Goal: Task Accomplishment & Management: Use online tool/utility

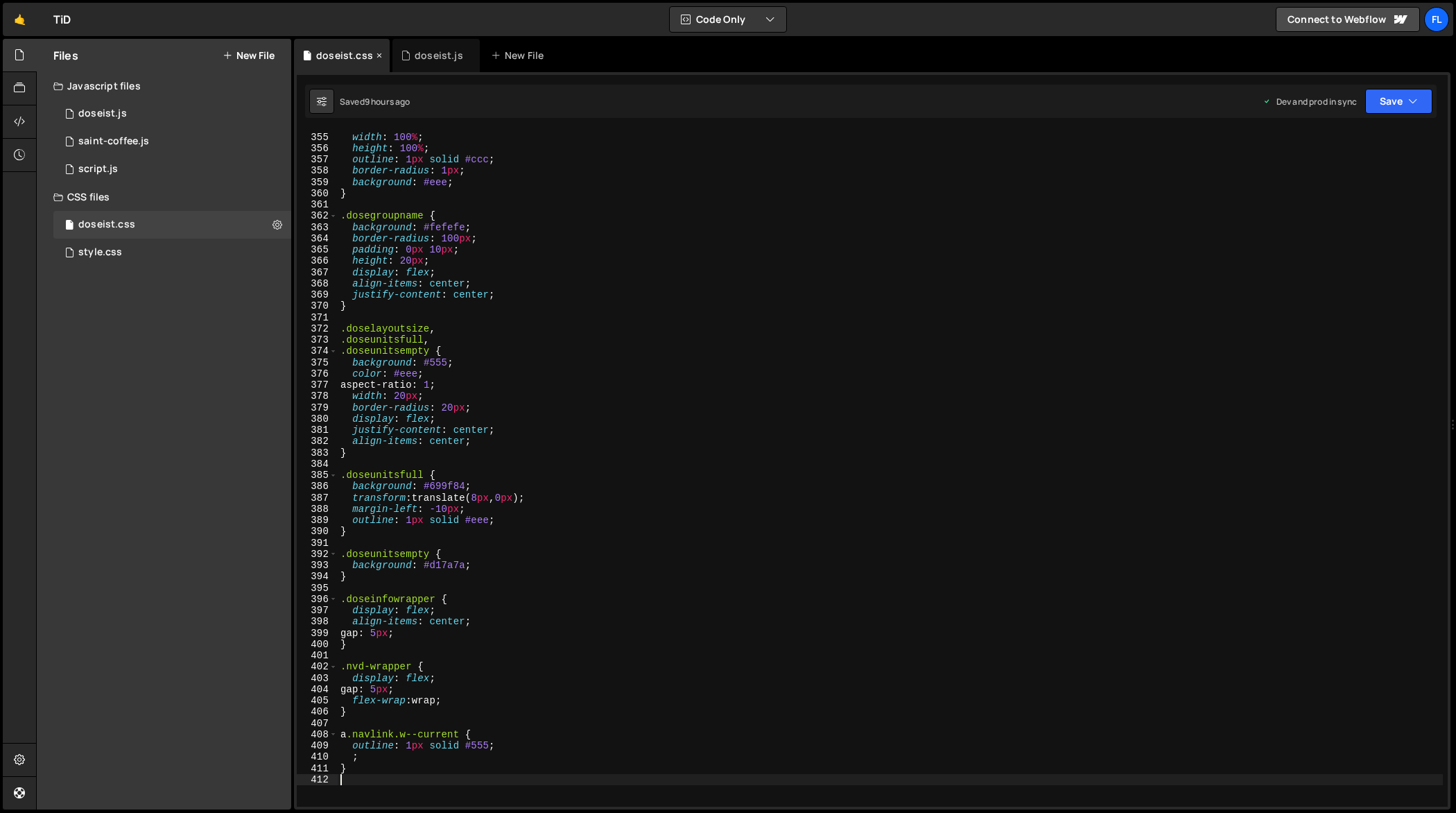
scroll to position [3988, 0]
click at [414, 51] on div "doseist.js" at bounding box center [439, 56] width 49 height 14
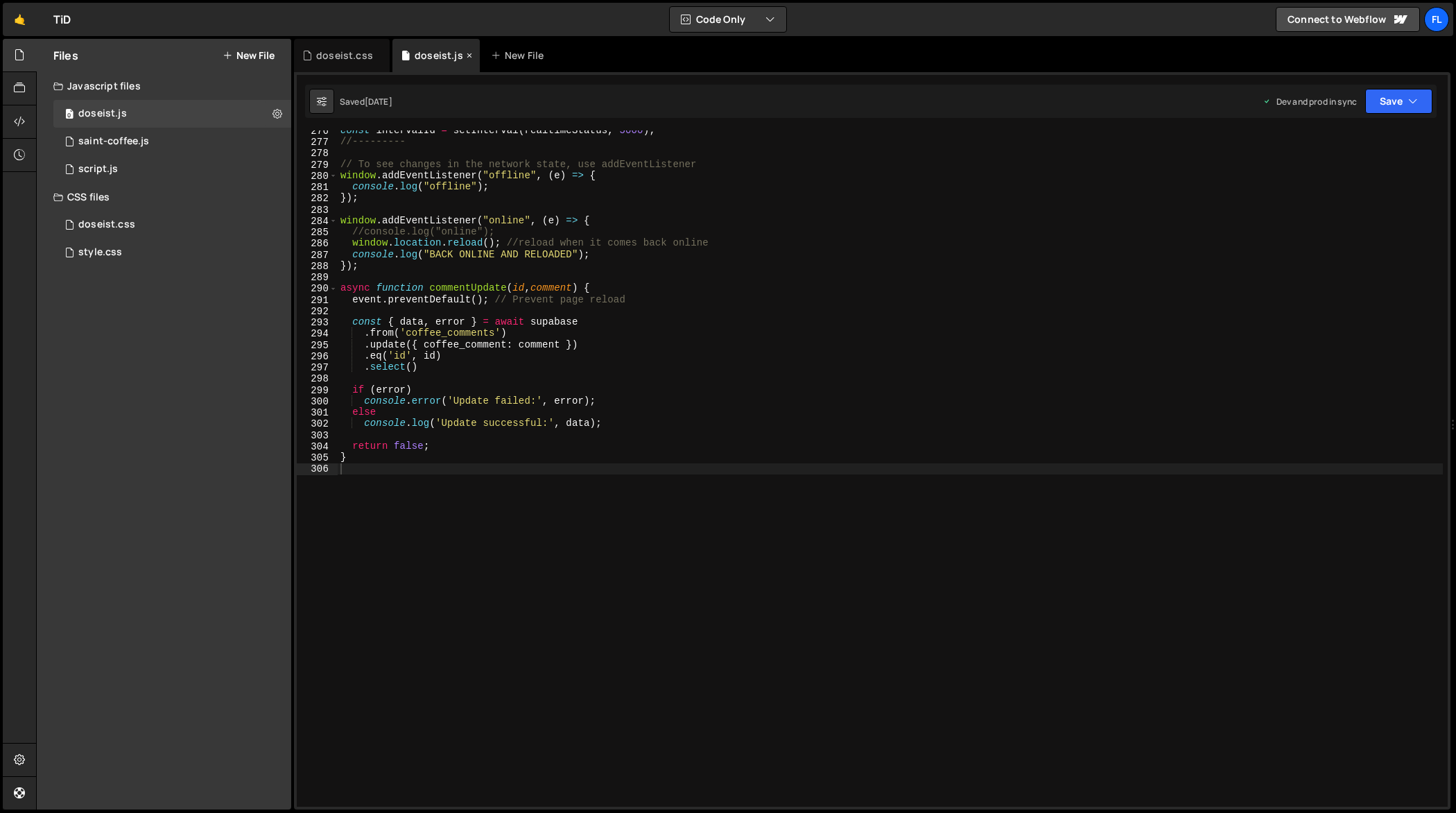
scroll to position [3104, 0]
click at [619, 309] on div "const intervalId = setInterval ( realtimeStatus , 5000 ) ; //--------- // To se…" at bounding box center [890, 475] width 1106 height 699
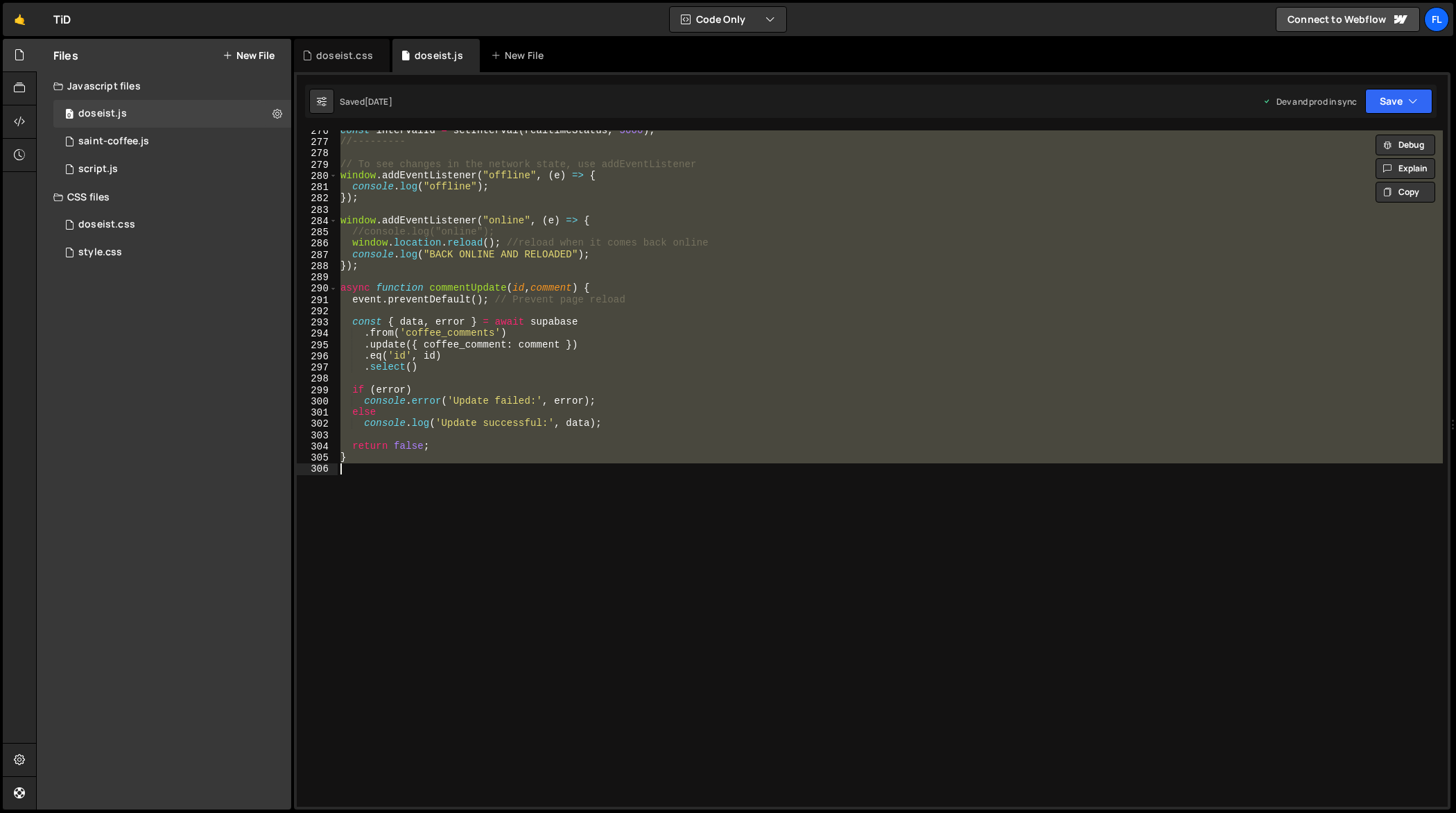
paste textarea ");"
type textarea "});"
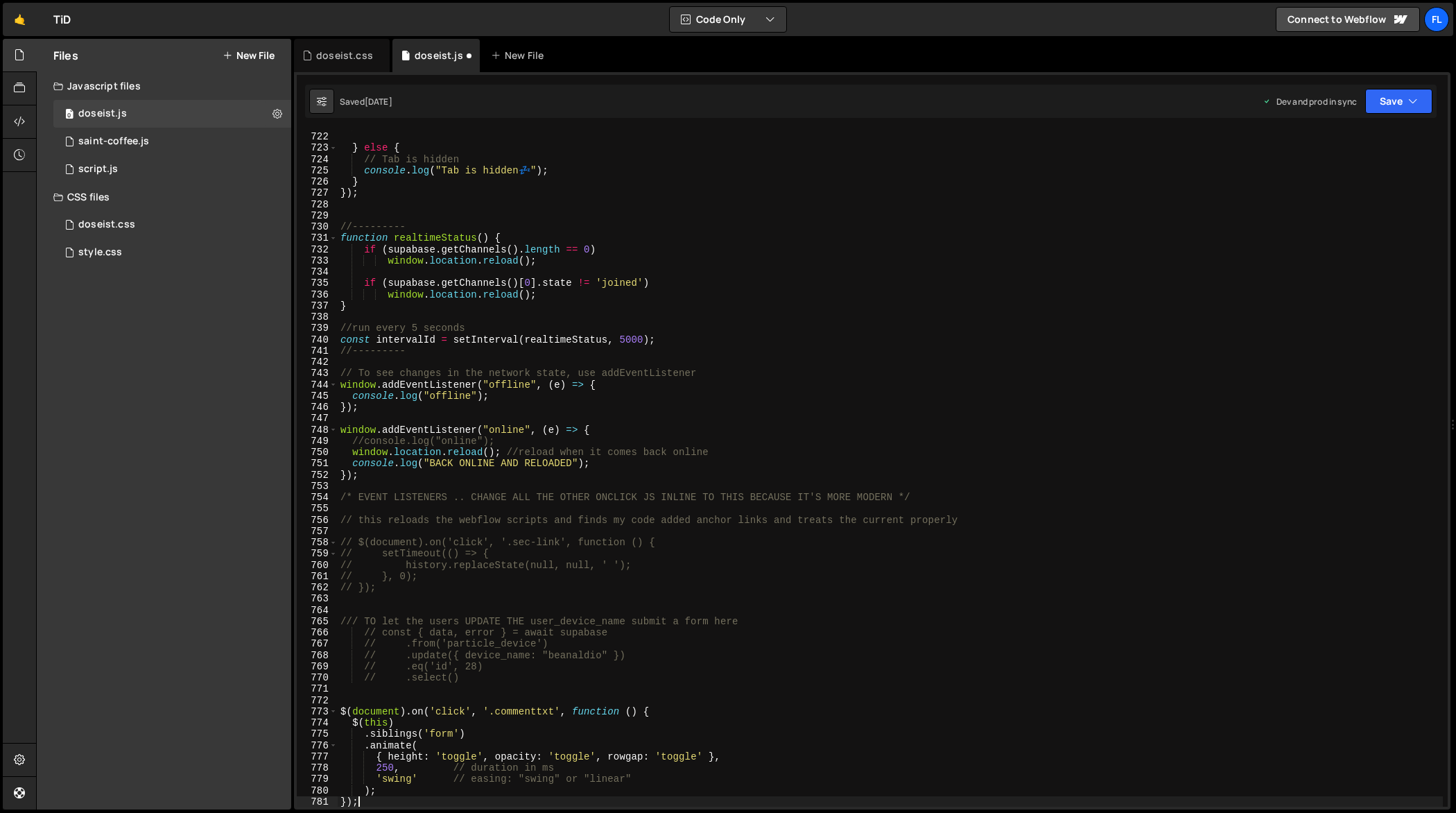
scroll to position [8169, 0]
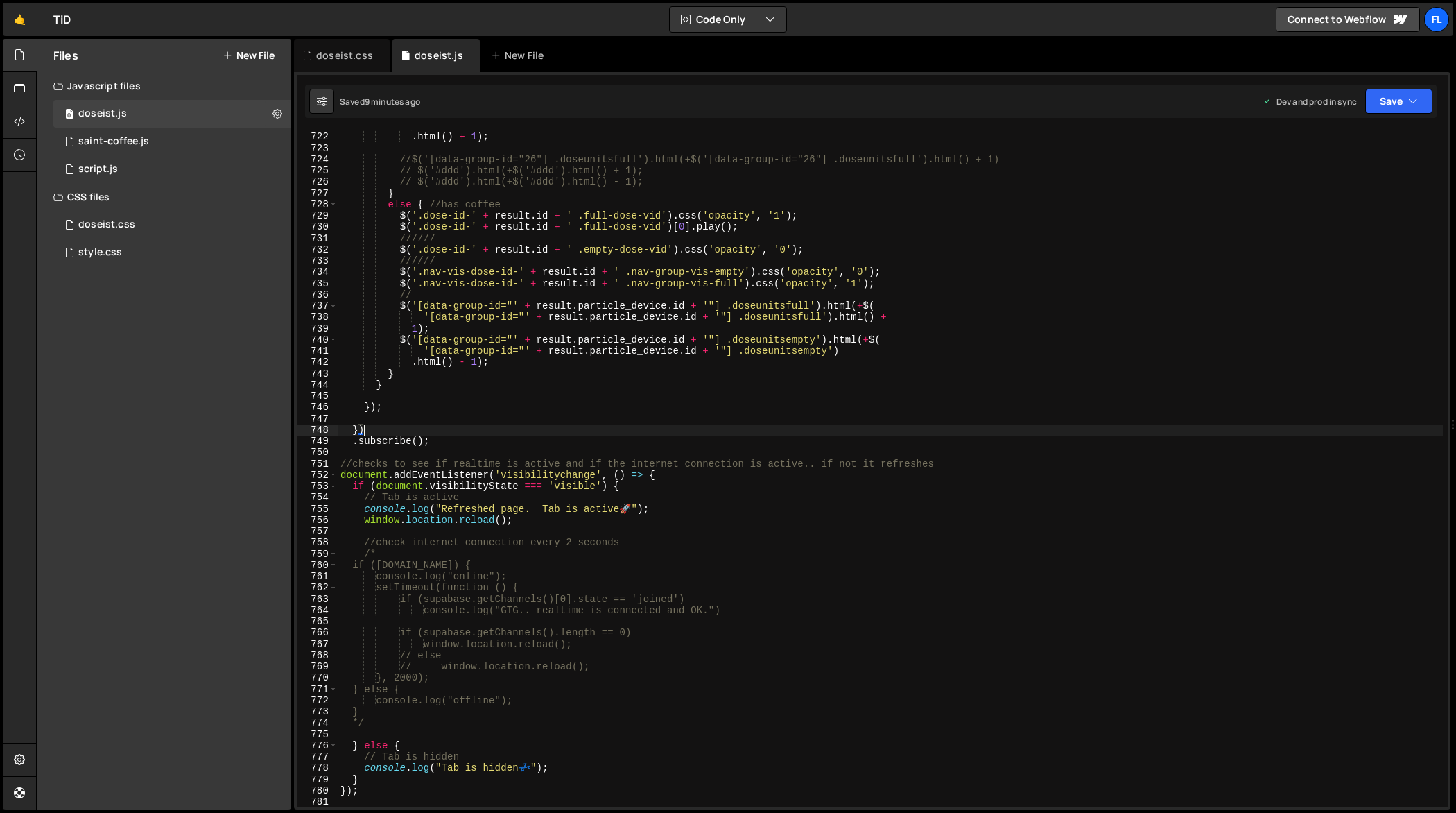
click at [782, 428] on div "'[data-group-id="' + result . particle_device . id + '"] .doseunitsempty' ) . h…" at bounding box center [890, 469] width 1106 height 699
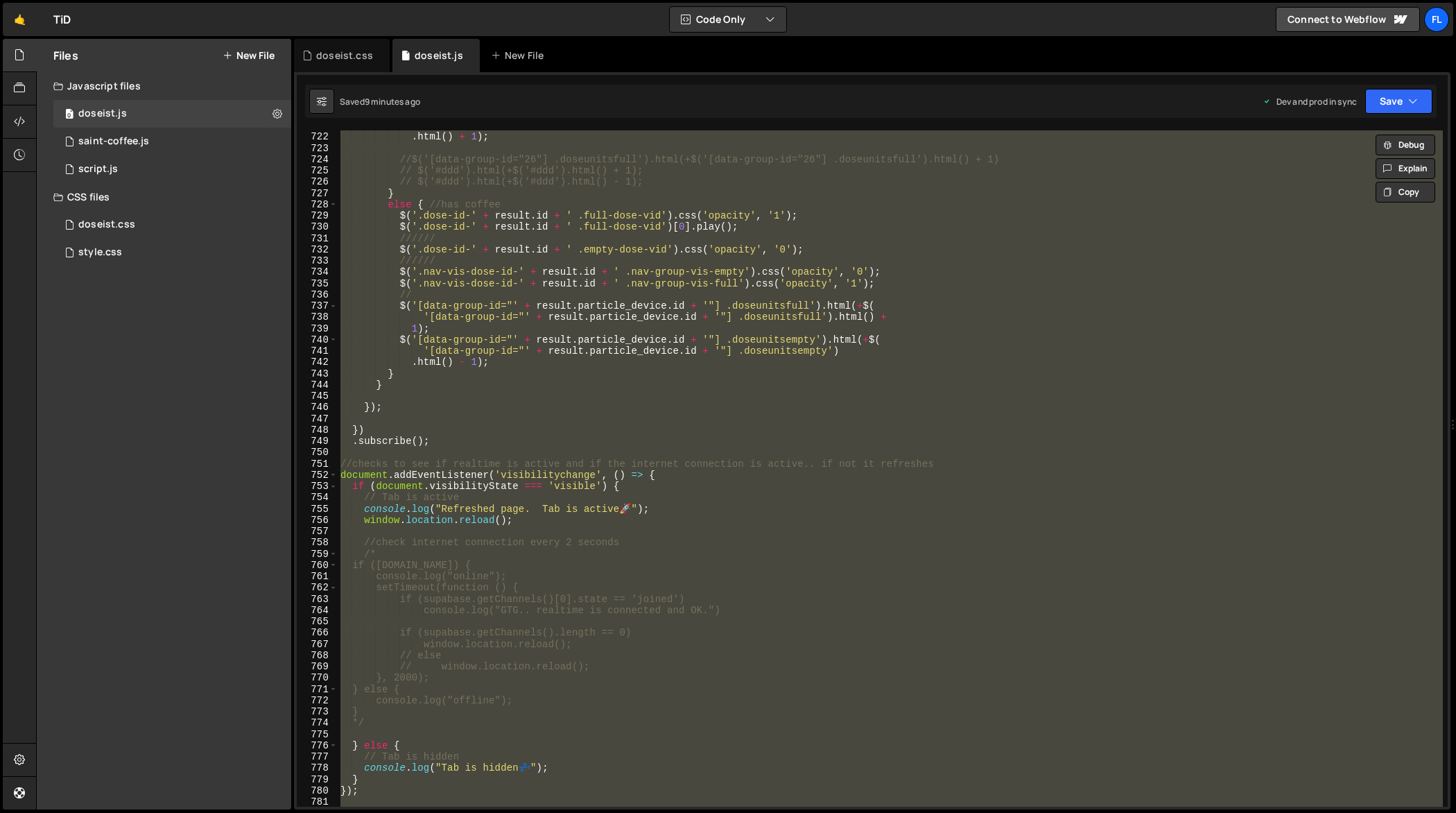
paste textarea
type textarea "});"
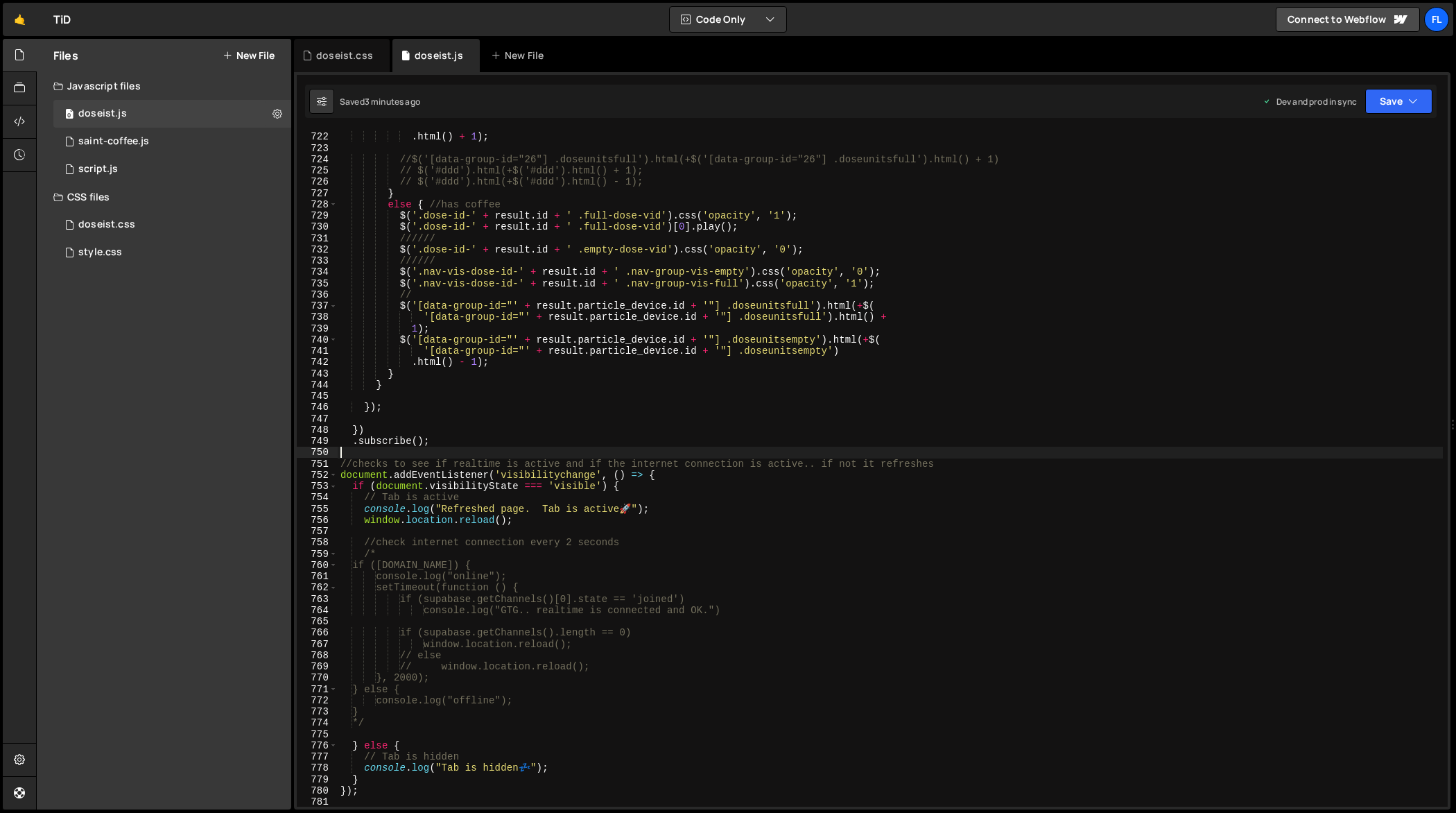
click at [785, 449] on div "'[data-group-id="' + result . particle_device . id + '"] .doseunitsempty' ) . h…" at bounding box center [890, 469] width 1106 height 699
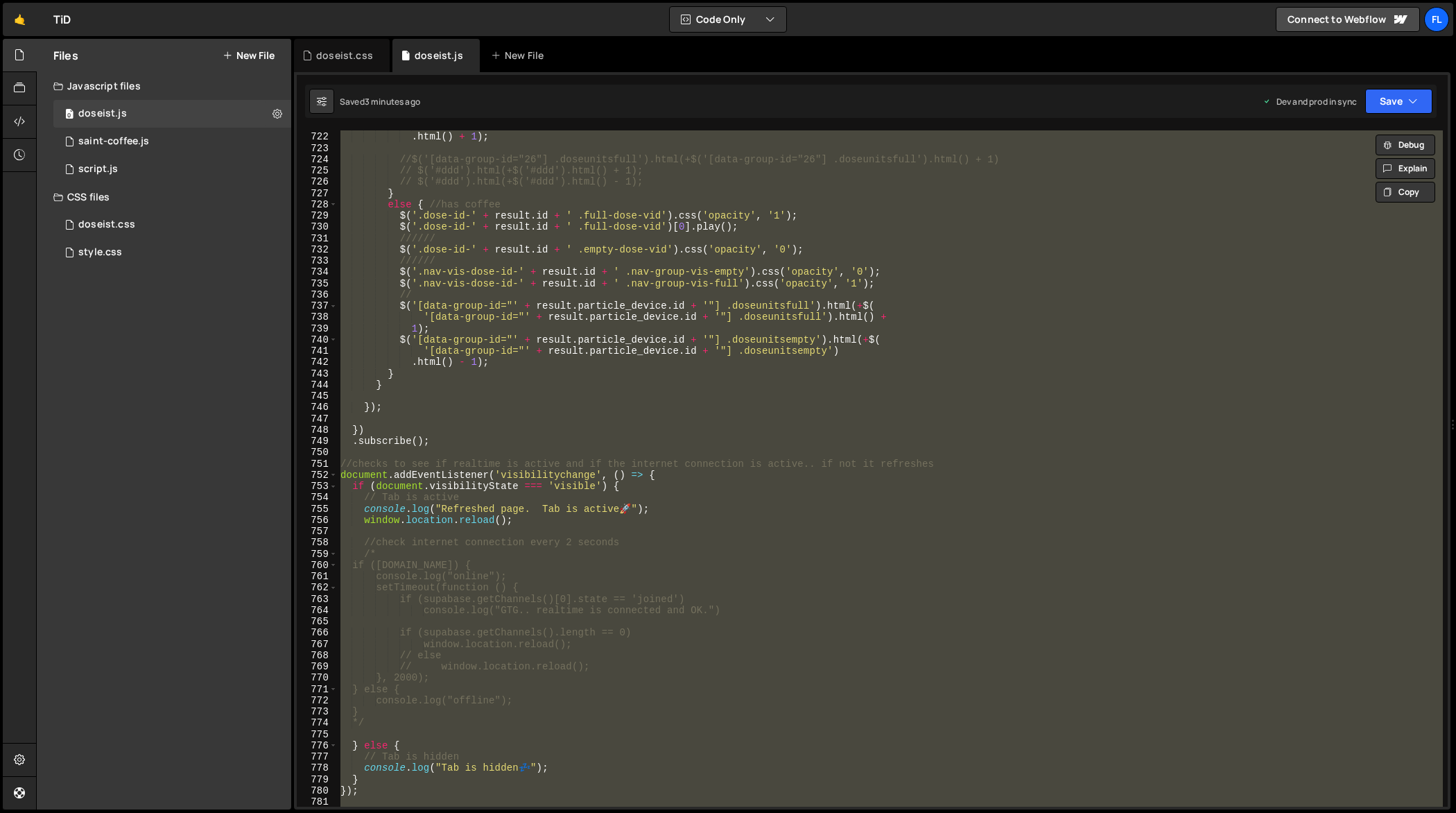
paste textarea
type textarea "});"
